Goal: Navigation & Orientation: Find specific page/section

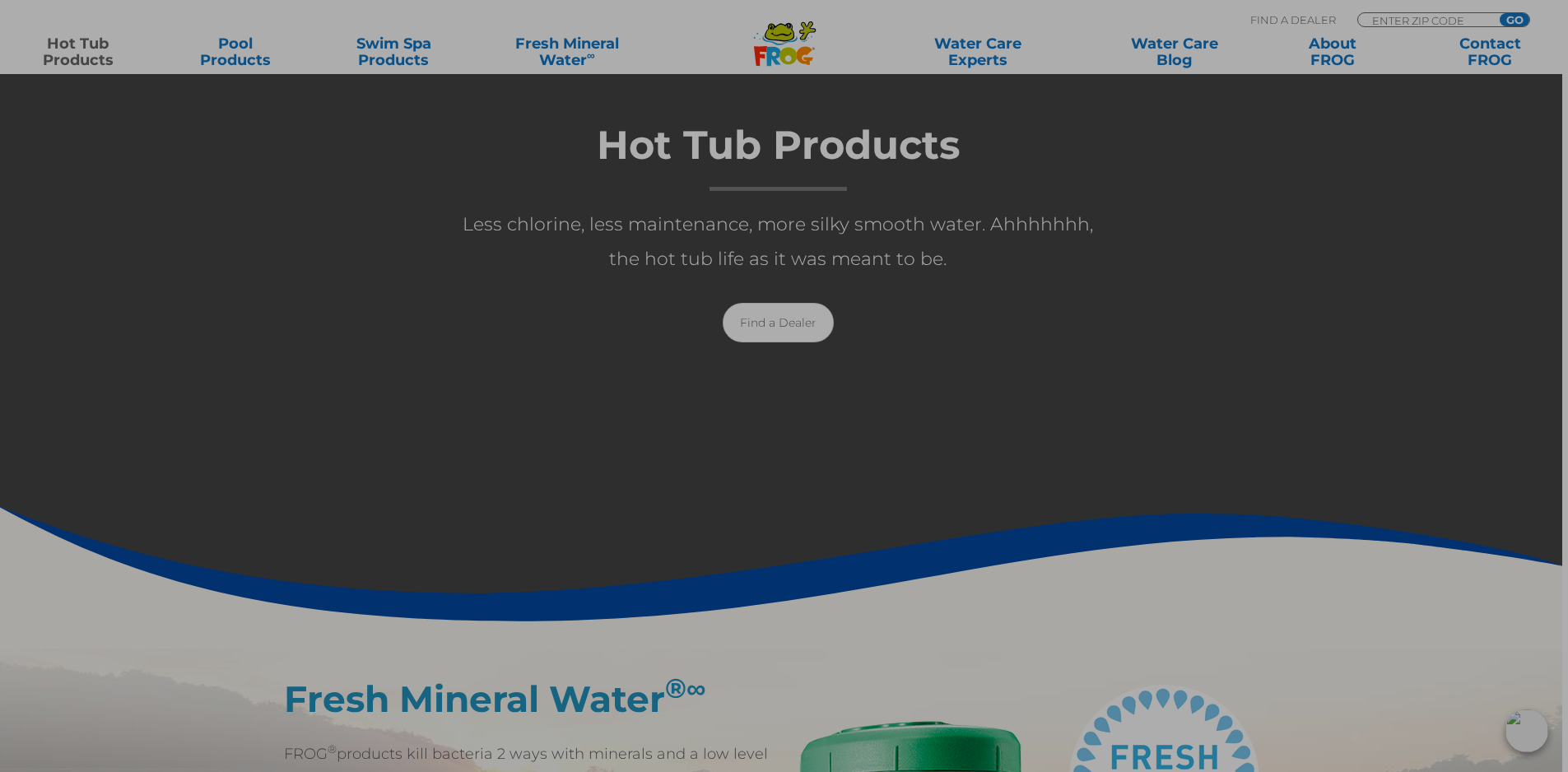
scroll to position [329, 0]
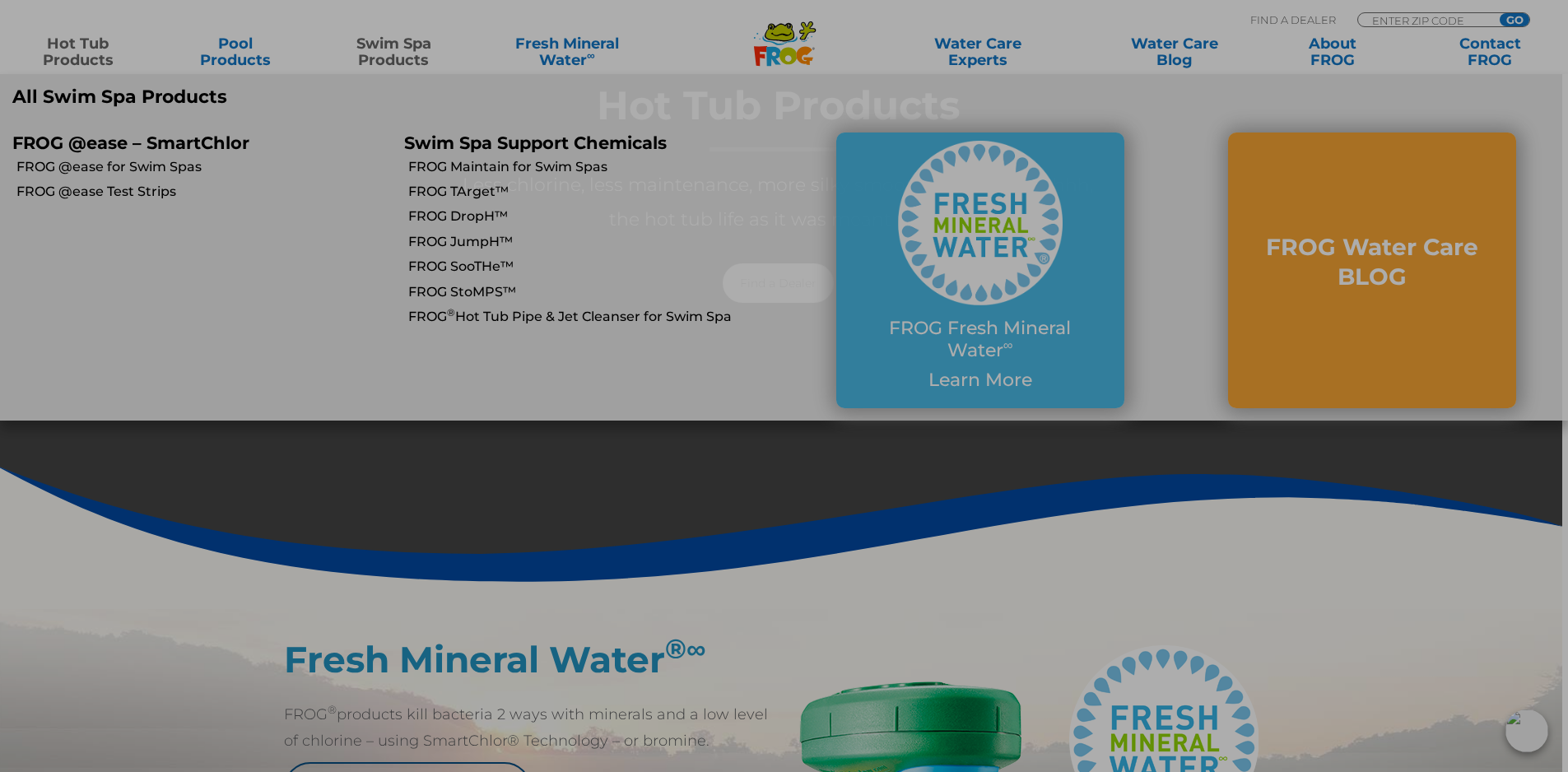
click at [412, 44] on link "Swim Spa Products" at bounding box center [394, 51] width 123 height 33
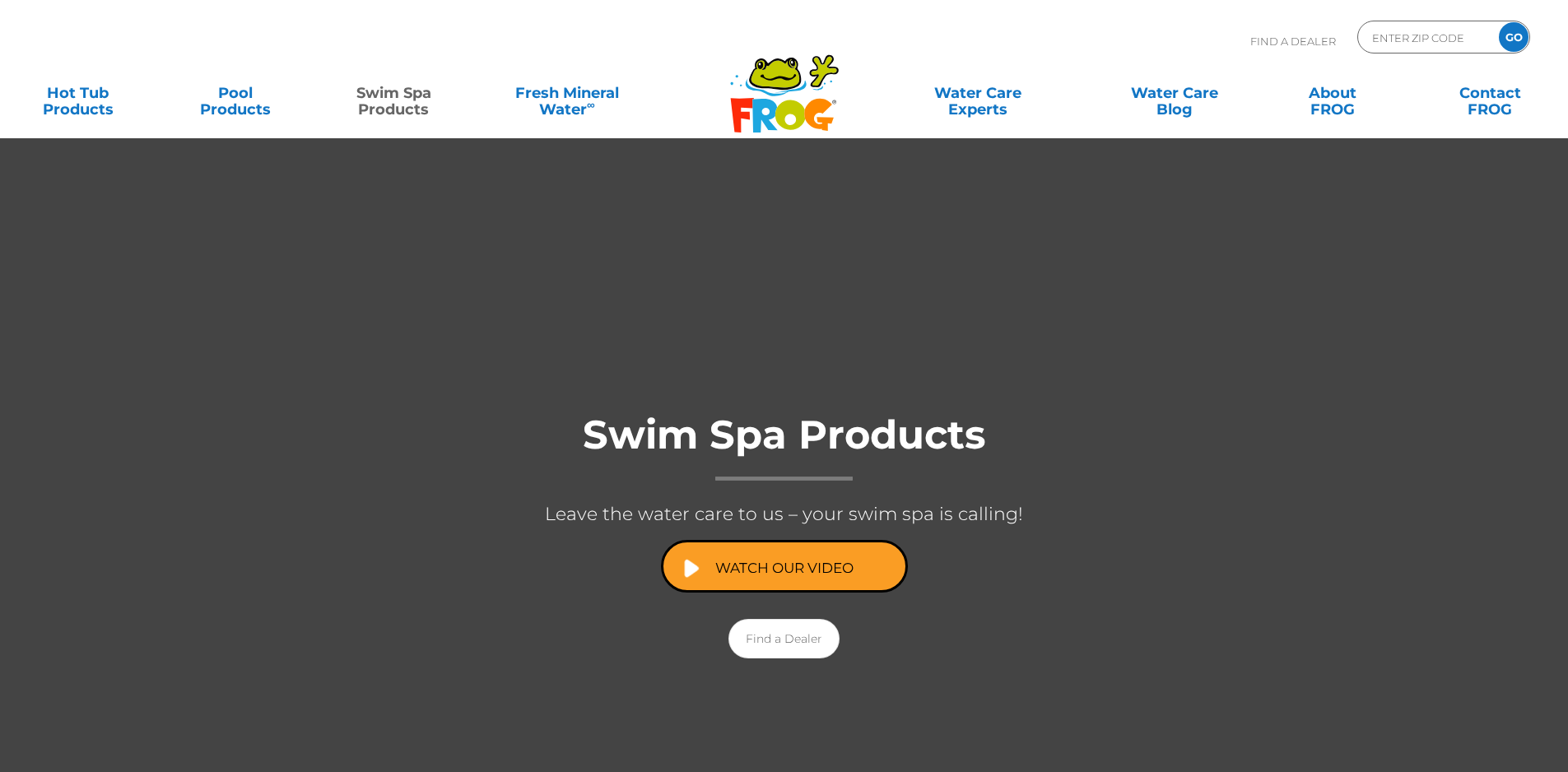
checkbox input "true"
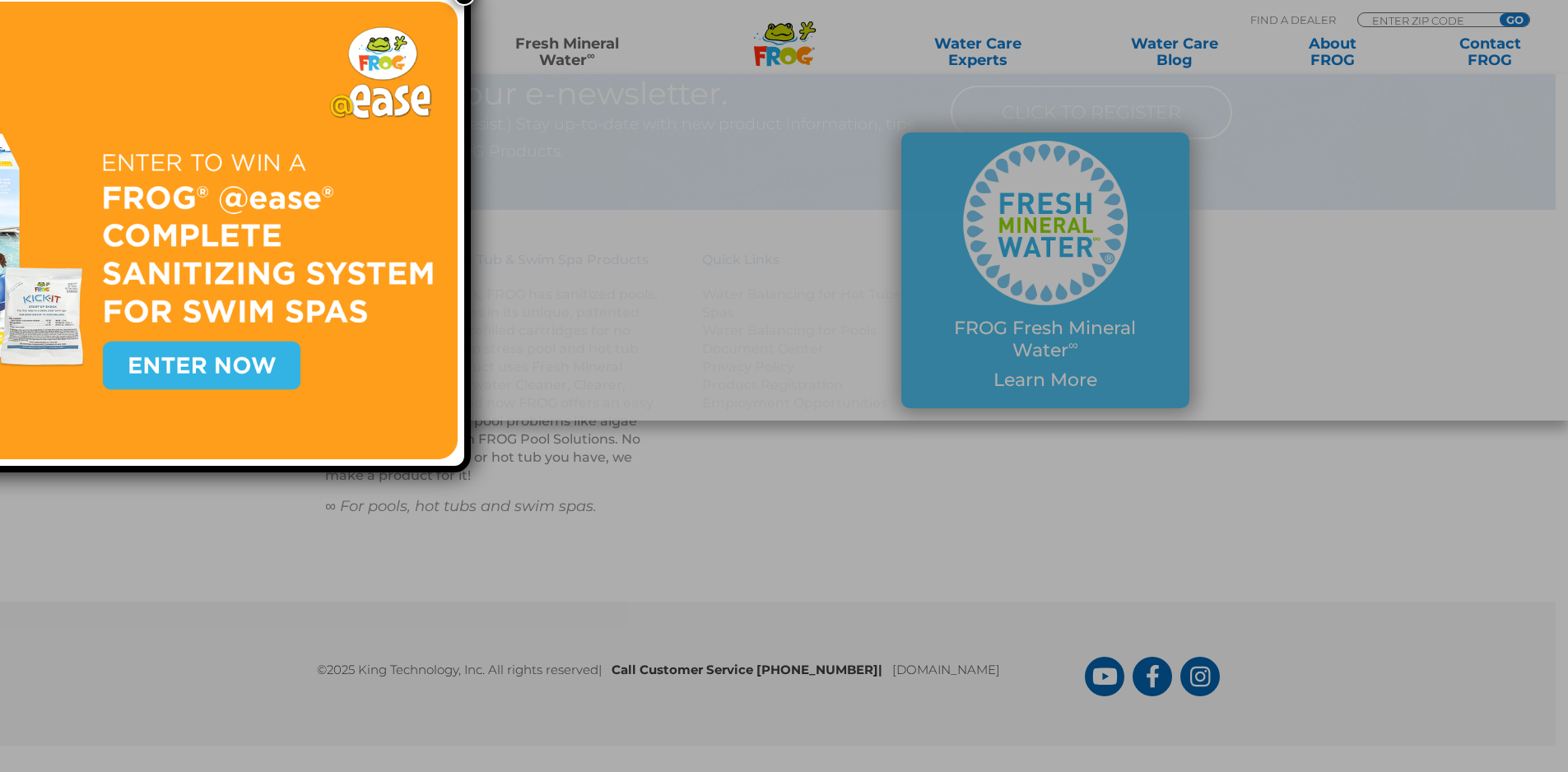
scroll to position [7085, 0]
click at [133, 203] on link "Fresh Mineral Water ∞ for Swim Spa" at bounding box center [270, 210] width 506 height 18
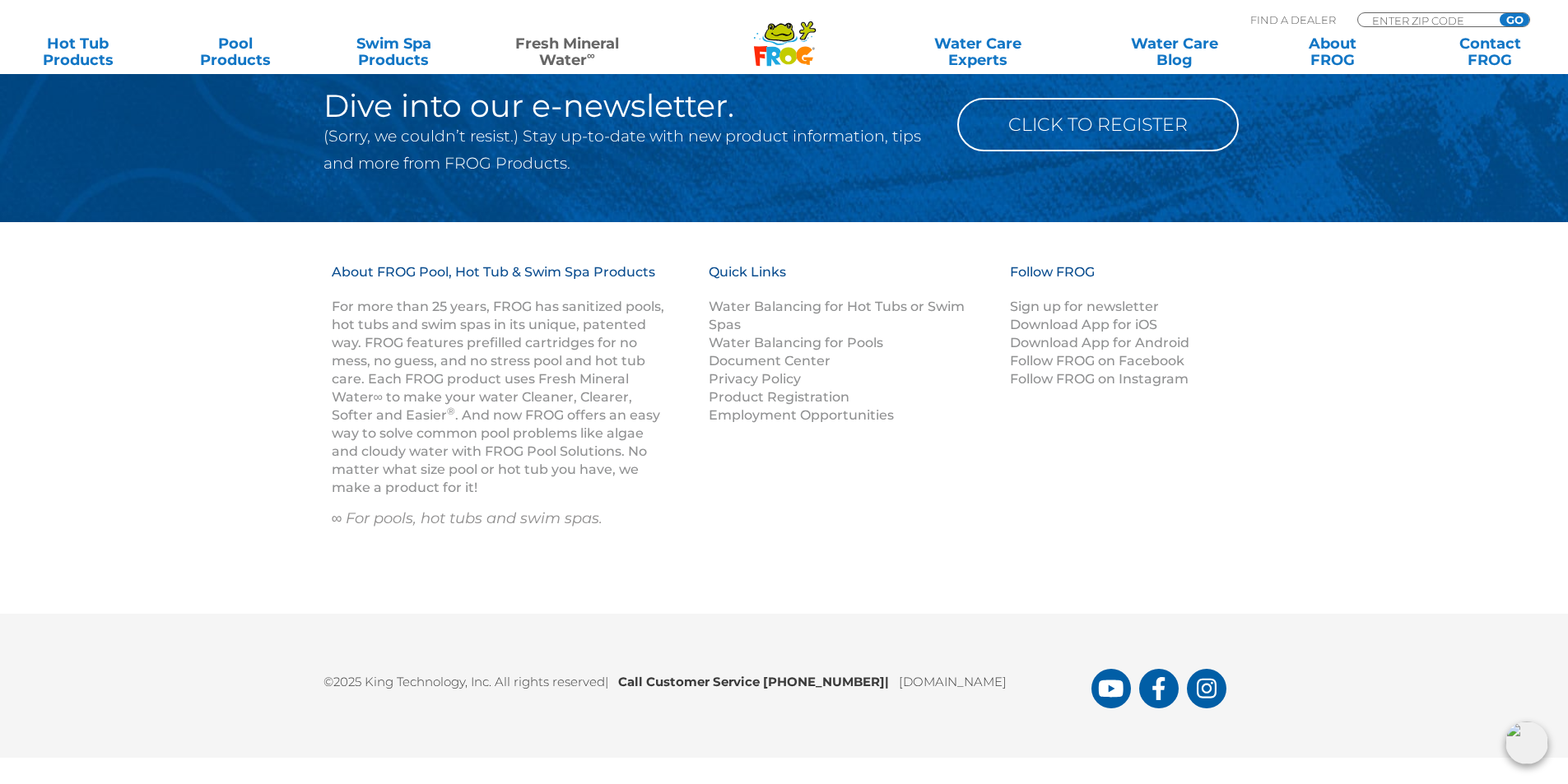
scroll to position [5181, 0]
click at [794, 50] on icon at bounding box center [788, 56] width 18 height 18
